Goal: Task Accomplishment & Management: Manage account settings

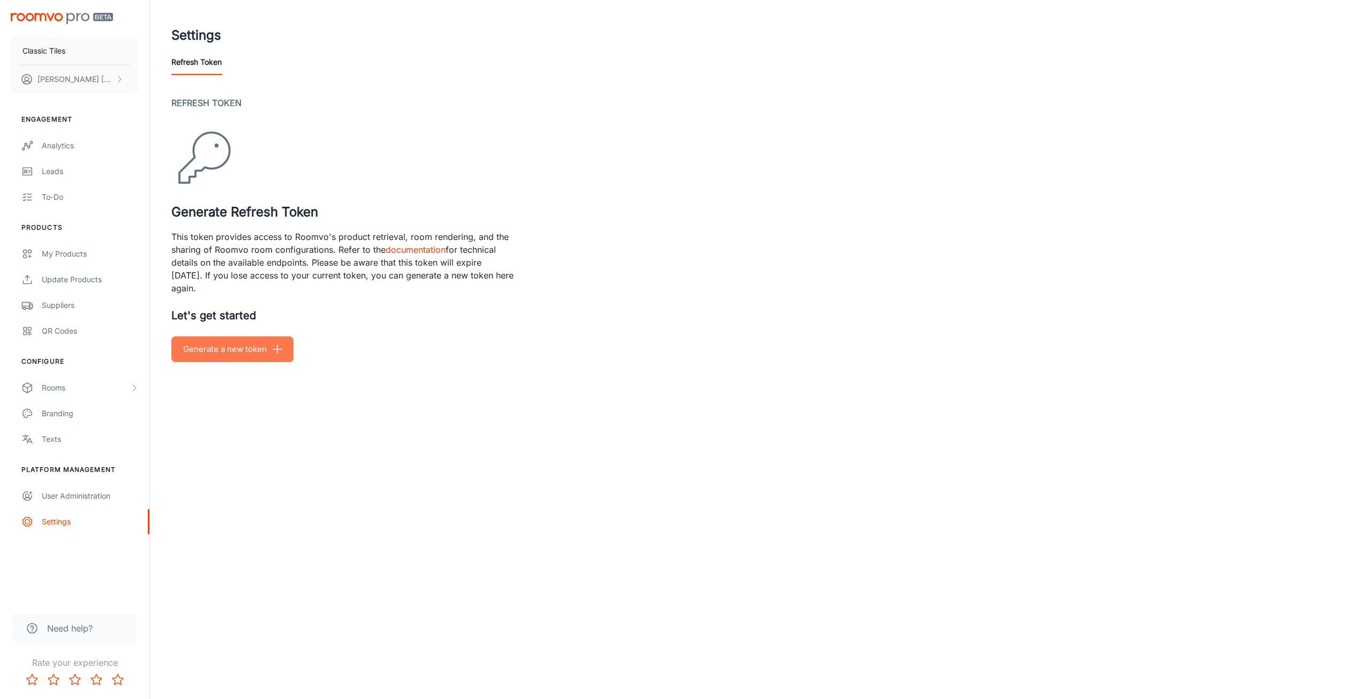
click at [252, 346] on button "Generate a new token" at bounding box center [232, 349] width 122 height 26
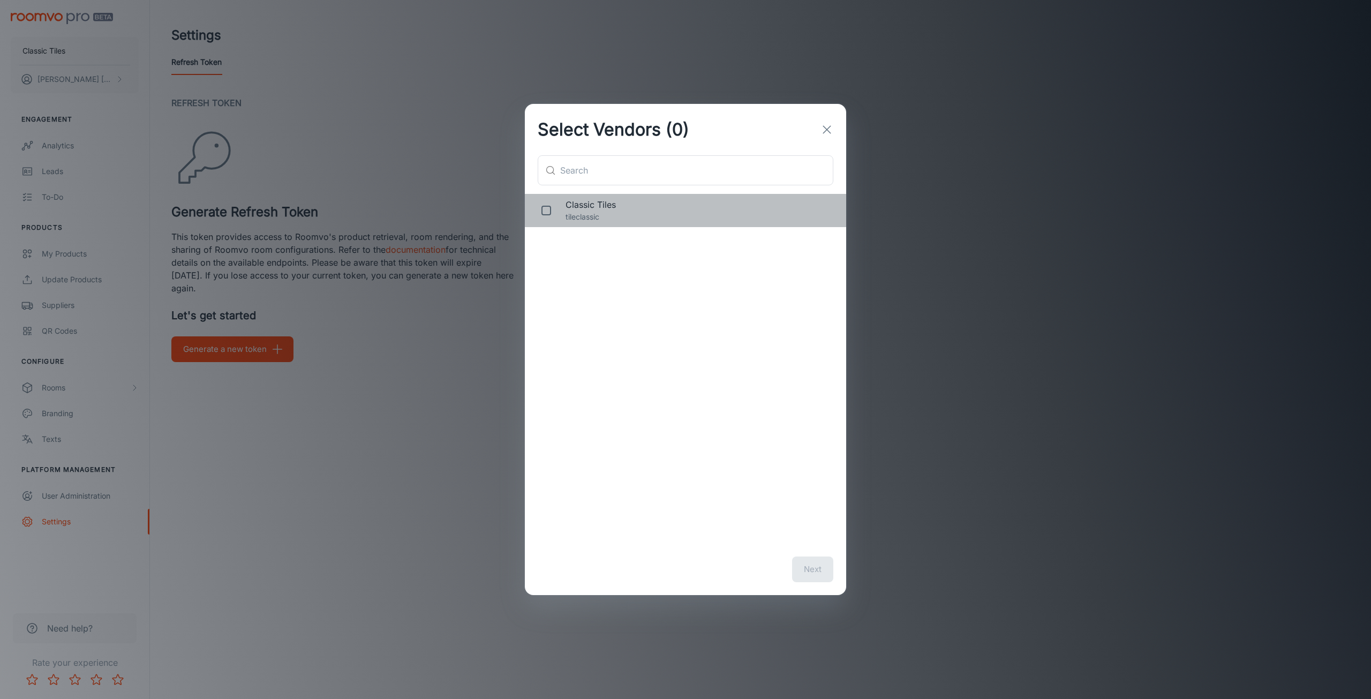
click at [626, 206] on span "Classic Tiles" at bounding box center [696, 204] width 263 height 13
checkbox input "true"
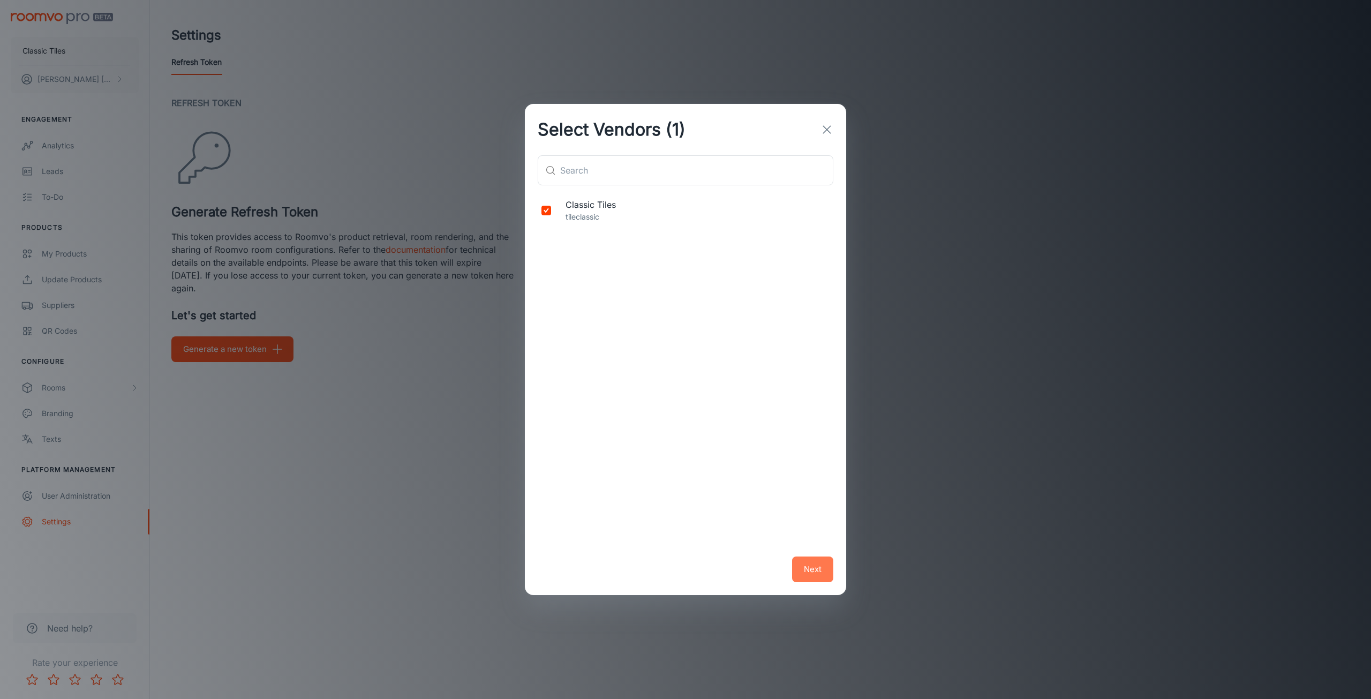
click at [822, 561] on button "Next" at bounding box center [812, 569] width 41 height 26
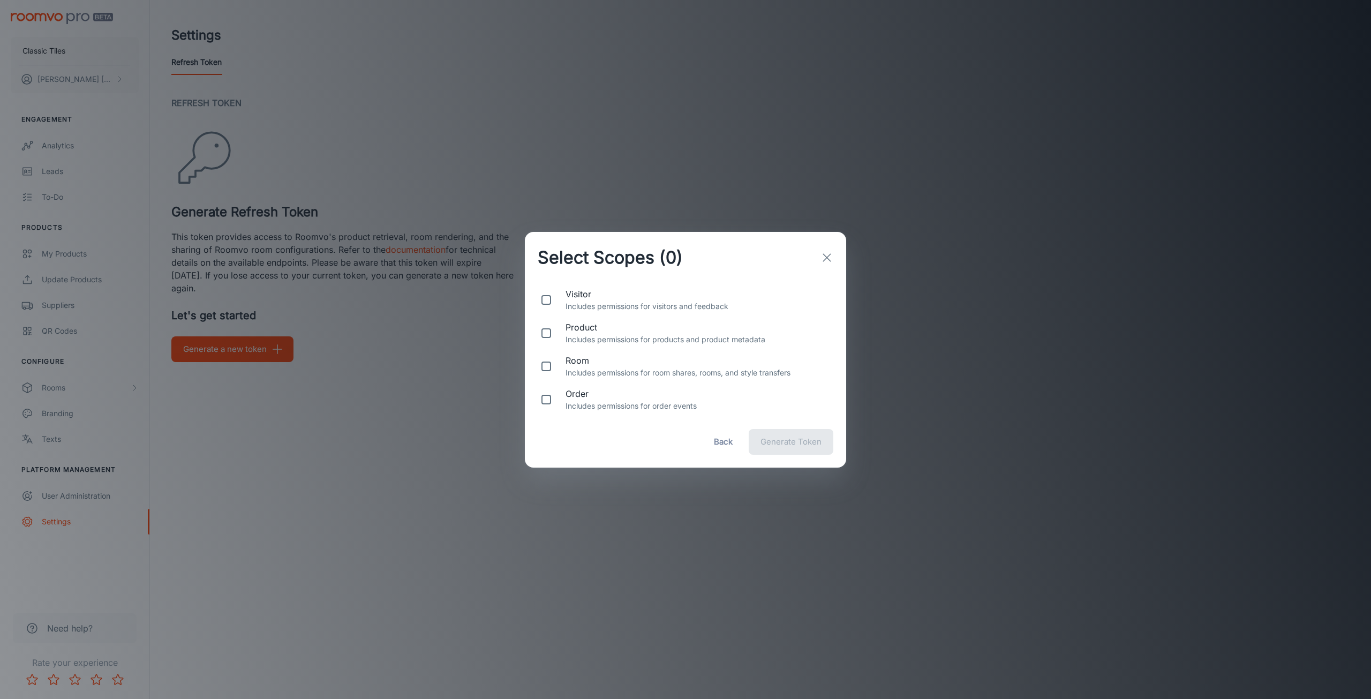
click at [577, 291] on span "visitor" at bounding box center [696, 293] width 263 height 13
checkbox input "true"
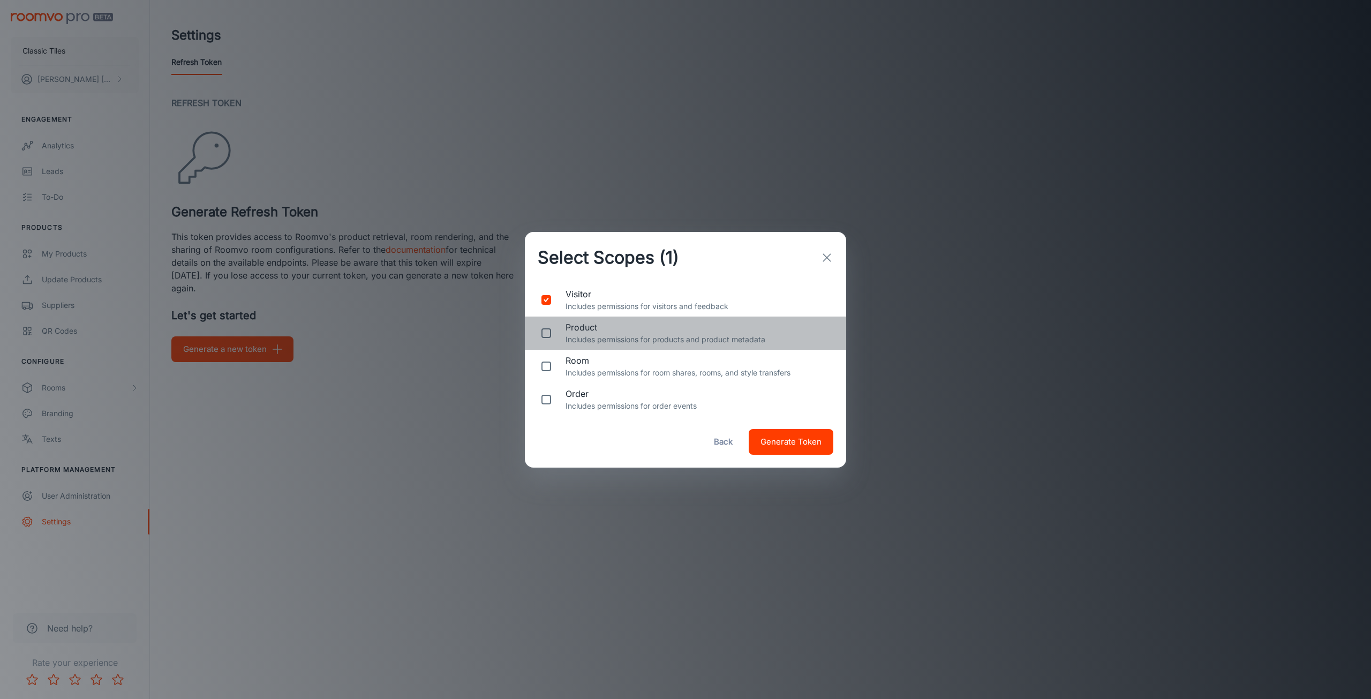
click at [590, 336] on p "Includes permissions for products and product metadata" at bounding box center [696, 340] width 263 height 12
checkbox input "true"
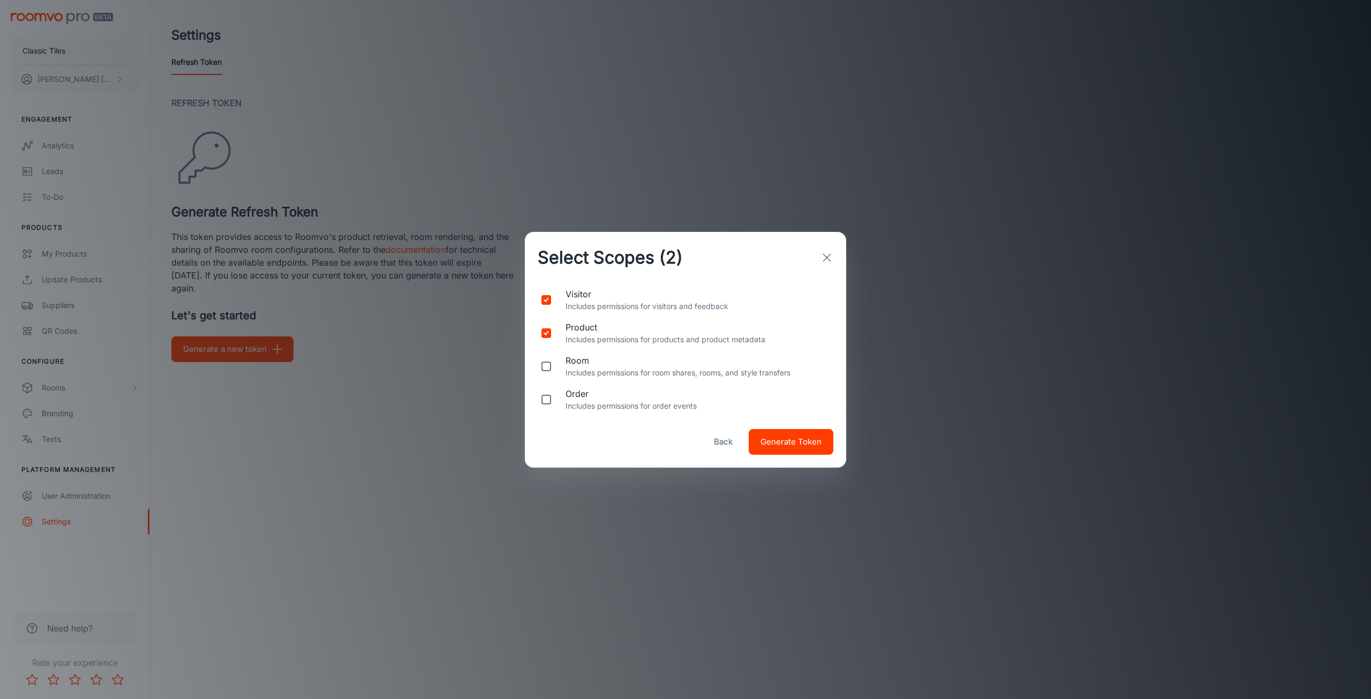
click at [596, 360] on span "room" at bounding box center [696, 360] width 263 height 13
checkbox input "true"
click at [622, 404] on p "Includes permissions for order events" at bounding box center [696, 406] width 263 height 12
checkbox input "true"
click at [765, 442] on span "Generate Token" at bounding box center [790, 442] width 61 height 14
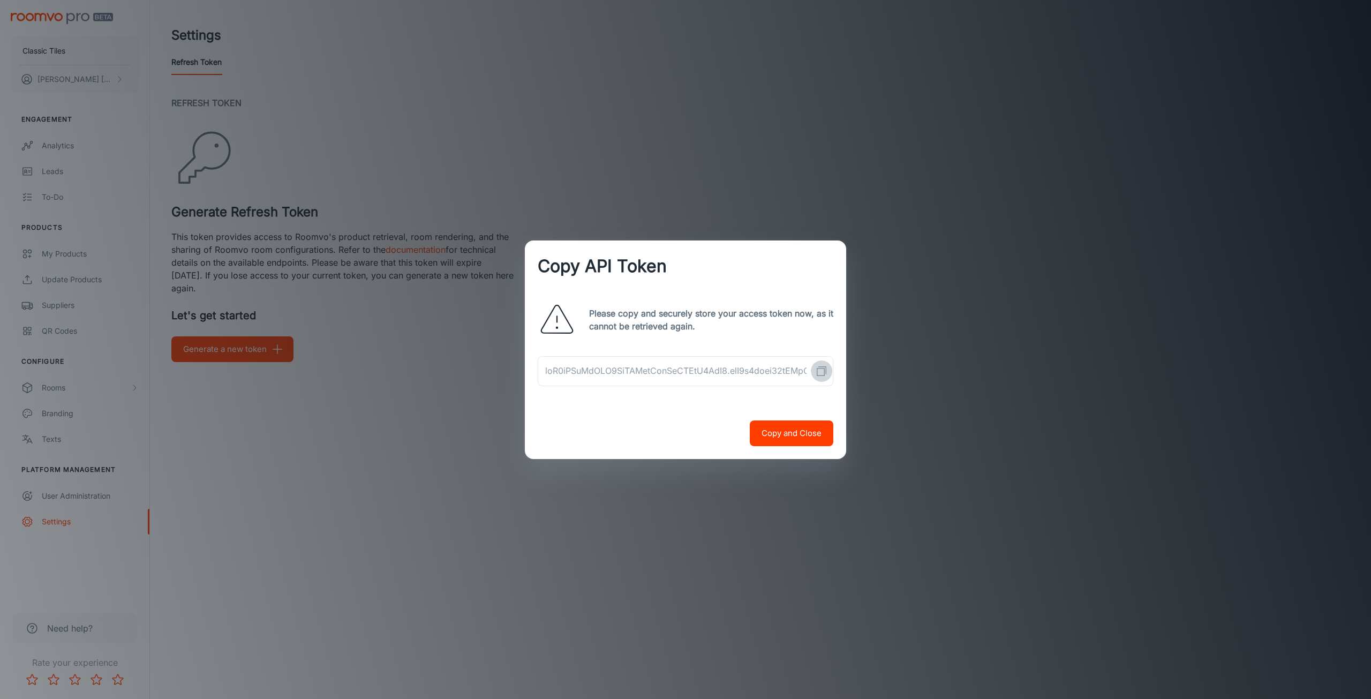
click at [818, 369] on icon "Copy API Token" at bounding box center [821, 371] width 13 height 13
